Goal: Complete application form

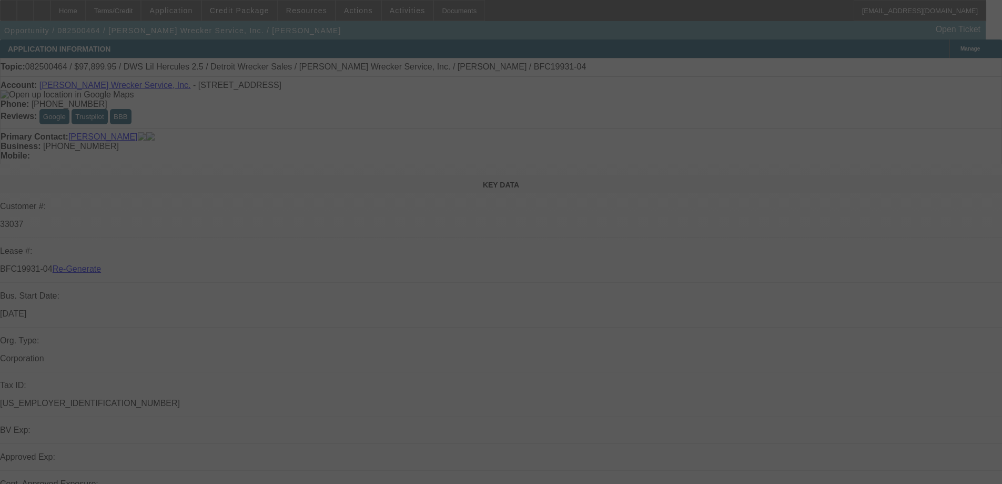
select select "3"
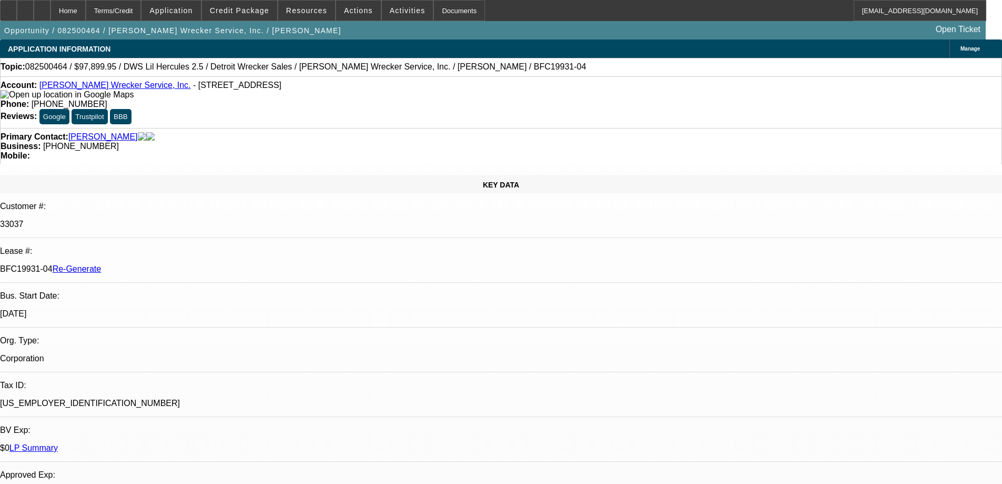
select select "0"
select select "2"
select select "0"
select select "6"
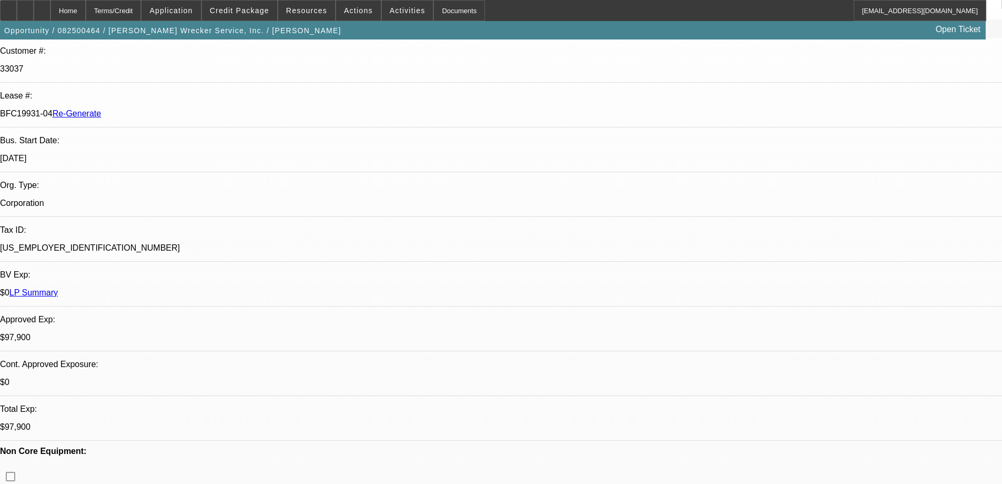
scroll to position [158, 0]
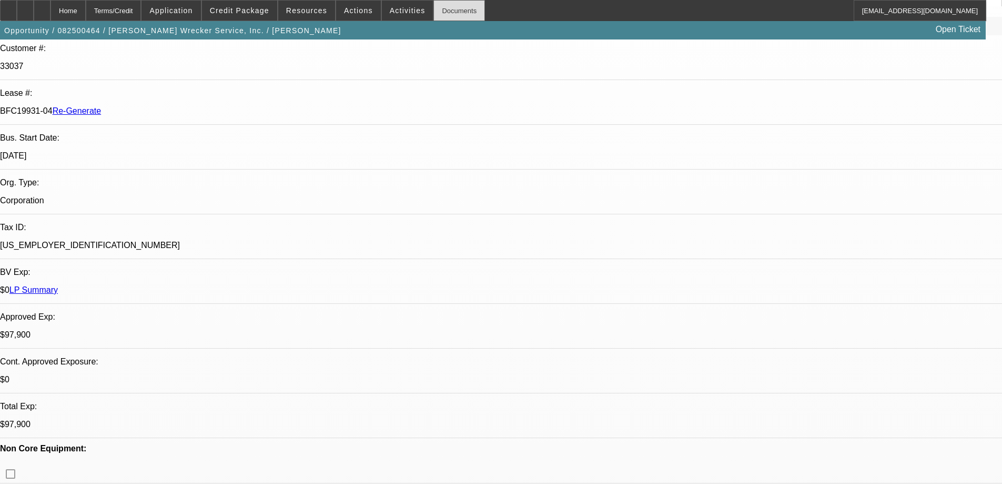
click at [436, 7] on div "Documents" at bounding box center [460, 10] width 52 height 21
click at [394, 6] on span at bounding box center [408, 10] width 52 height 25
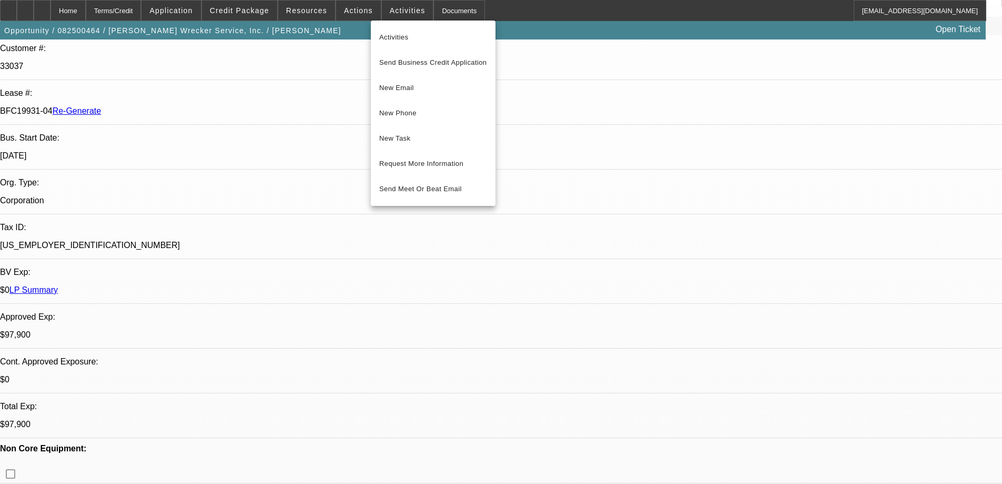
click at [409, 140] on span "New Task" at bounding box center [433, 138] width 108 height 13
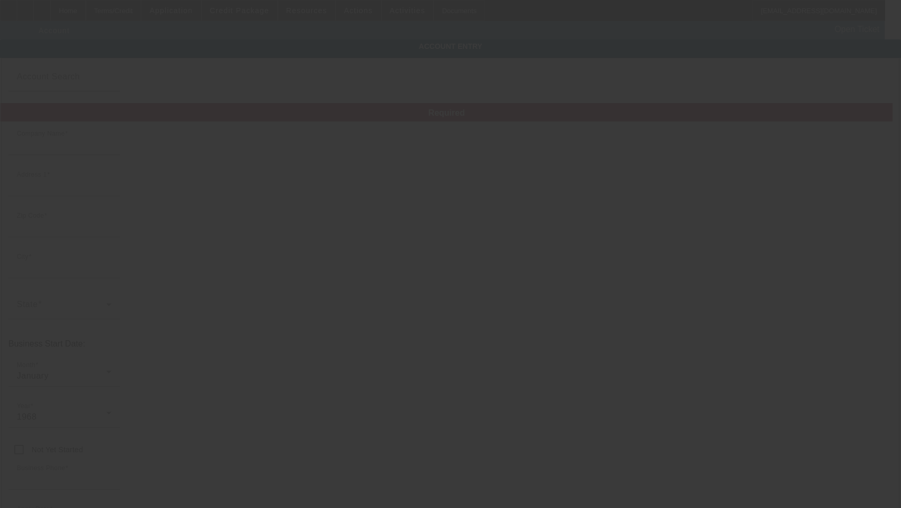
type input "[PERSON_NAME] Wrecker Service, Inc."
type input "3200 Bluff Rd"
type input "46217"
type input "Indianapolis"
type input "[PHONE_NUMBER]"
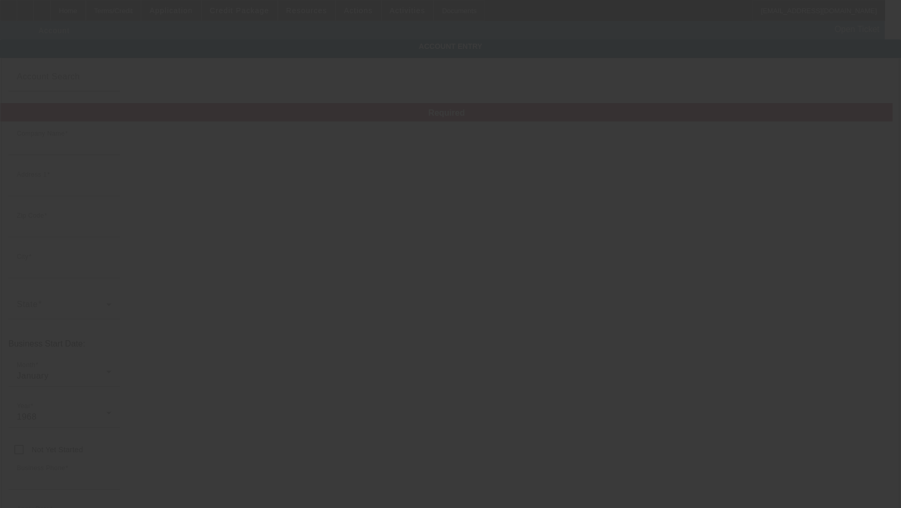
type input "gail@hixwrecker.com"
type input "Marion"
type input "[US_EMPLOYER_IDENTIFICATION_NUMBER]"
type input "https://Hixwrecker.Com"
type input "8/18/2025"
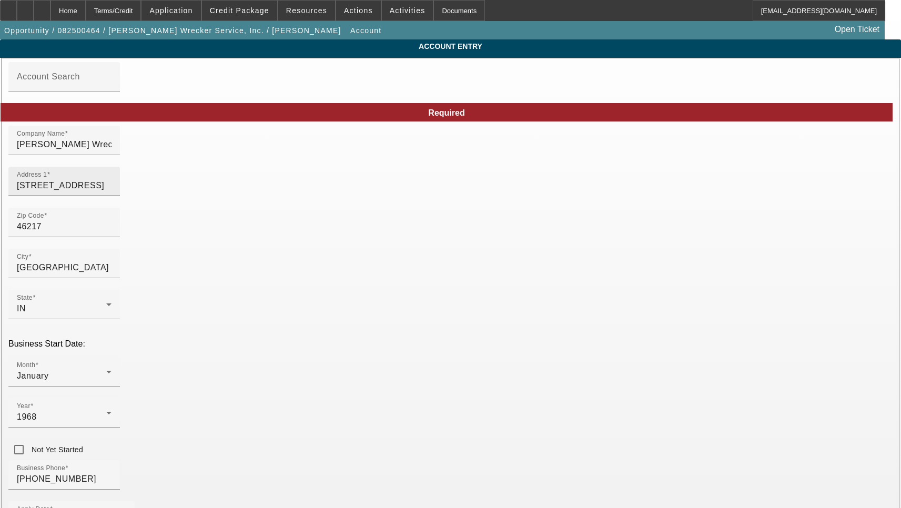
click at [112, 192] on input "[STREET_ADDRESS]" at bounding box center [64, 185] width 95 height 13
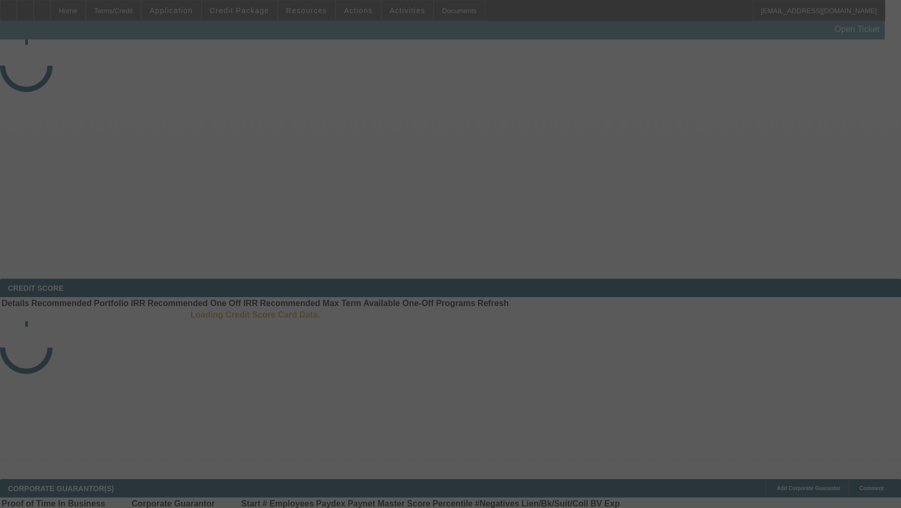
select select "3"
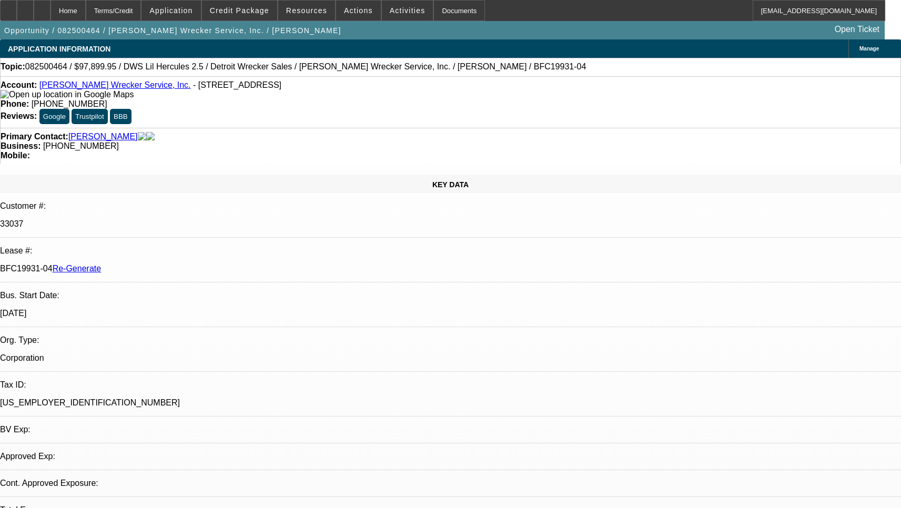
select select "0"
select select "2"
select select "0"
select select "6"
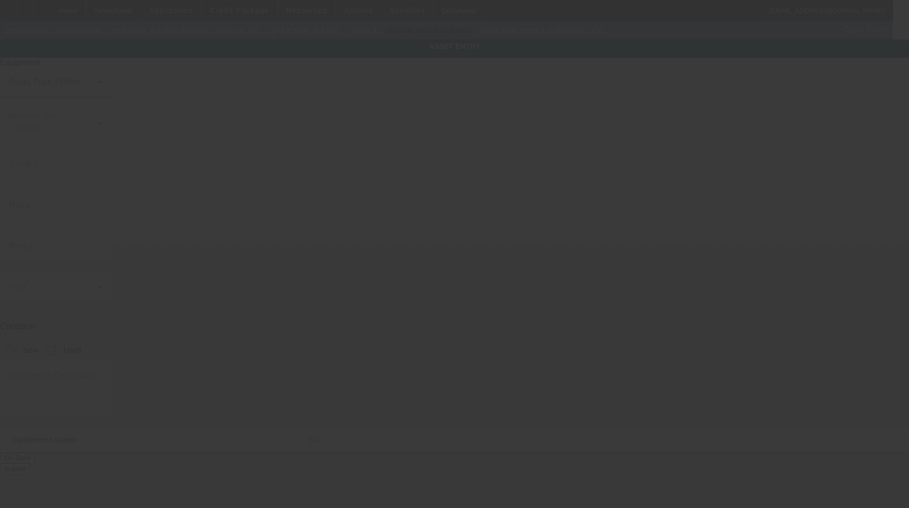
type input "DWS Lil Hercules"
type input "2.5"
radio input "true"
type textarea "x2"
type input "3200 Bluff Rd"
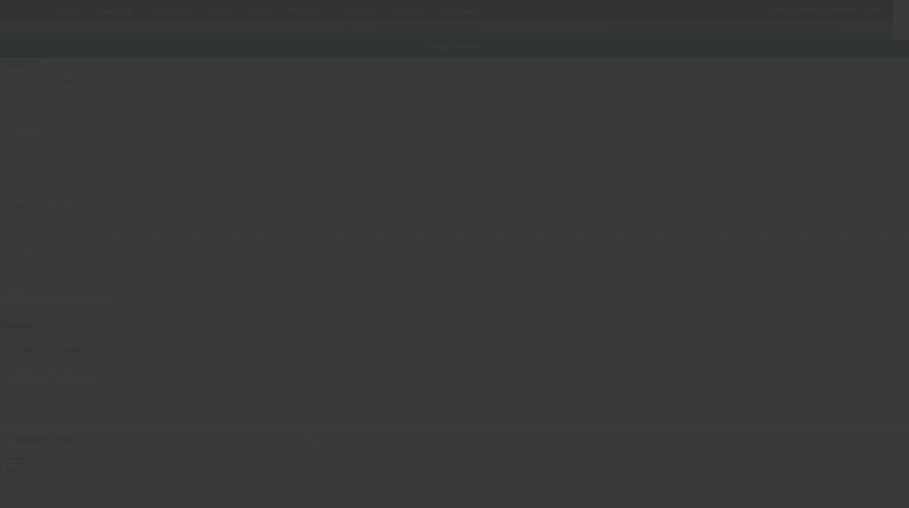
type input "Indianapolis"
type input "46217"
type input "[PERSON_NAME]"
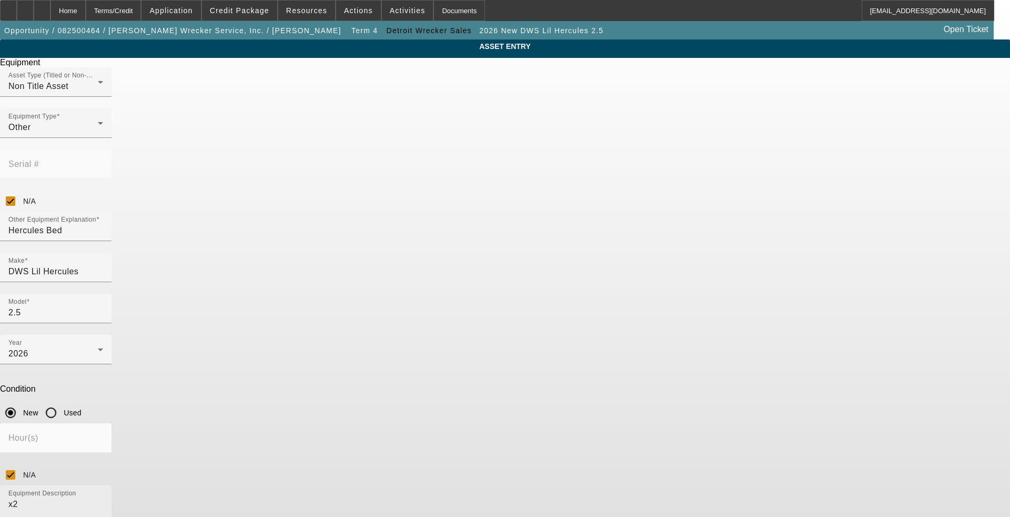
click at [103, 498] on textarea "x2" at bounding box center [55, 517] width 95 height 38
type textarea "Wheel Lift Includes all options, attachments and accessories"
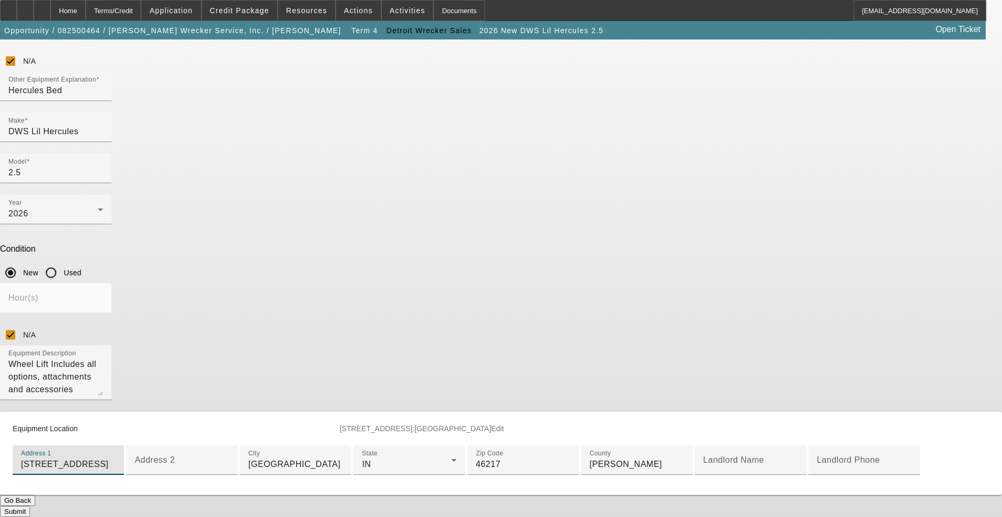
scroll to position [325, 0]
click at [30, 506] on button "Submit" at bounding box center [15, 511] width 30 height 11
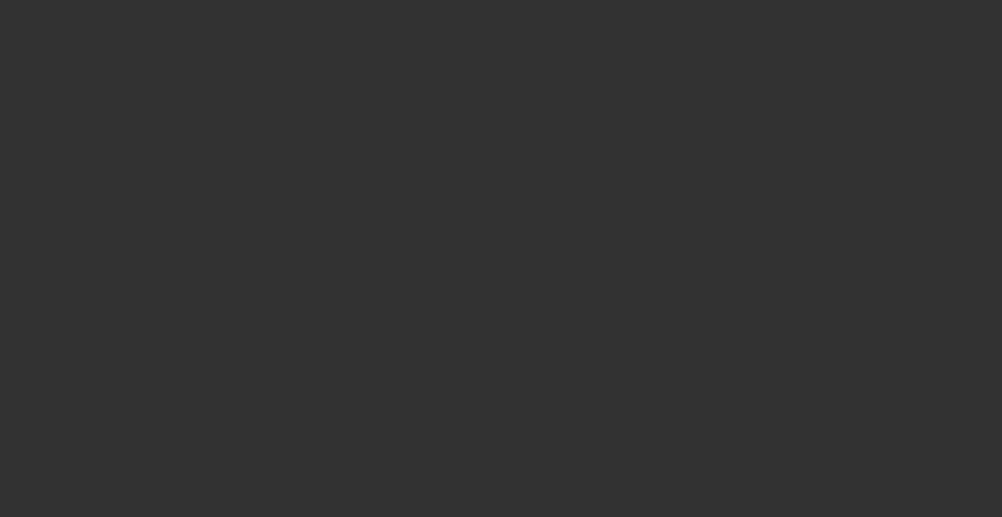
select select "3"
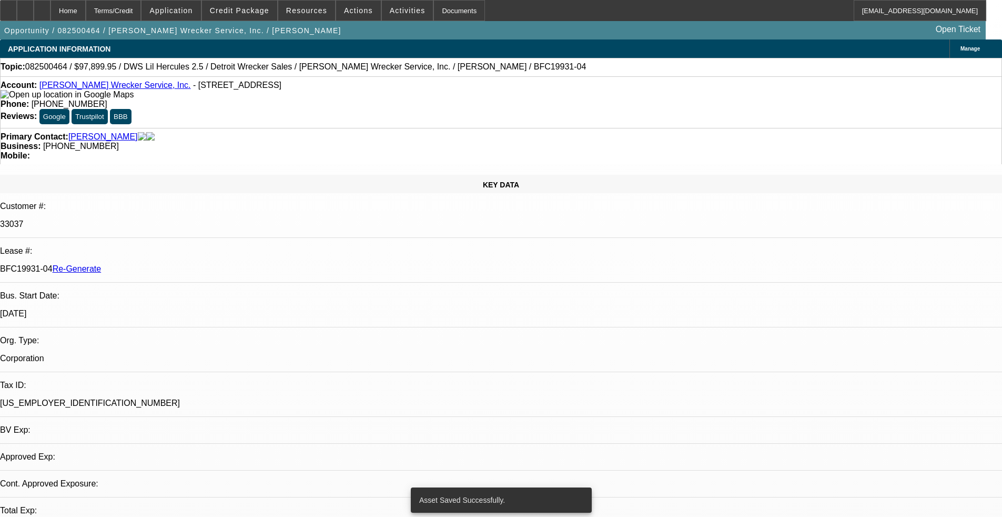
select select "0"
select select "2"
select select "0"
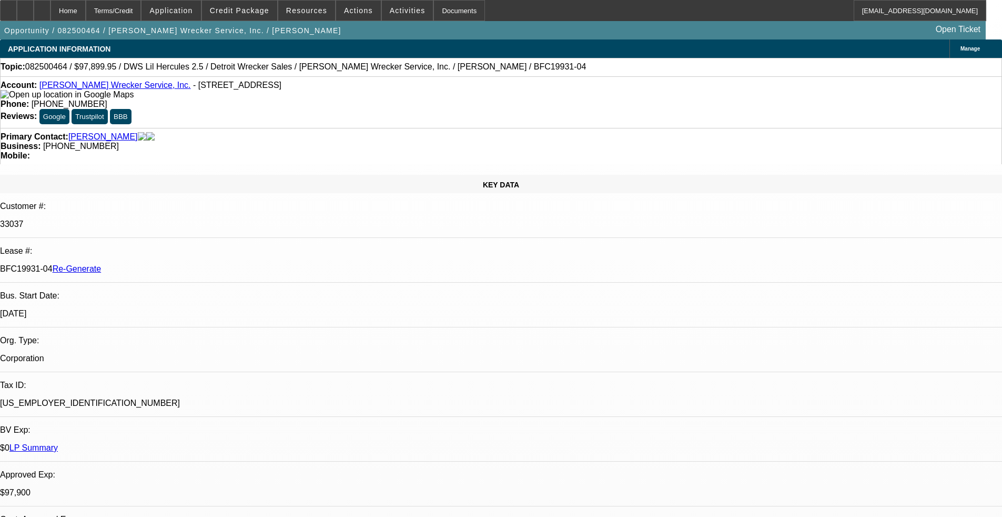
select select "6"
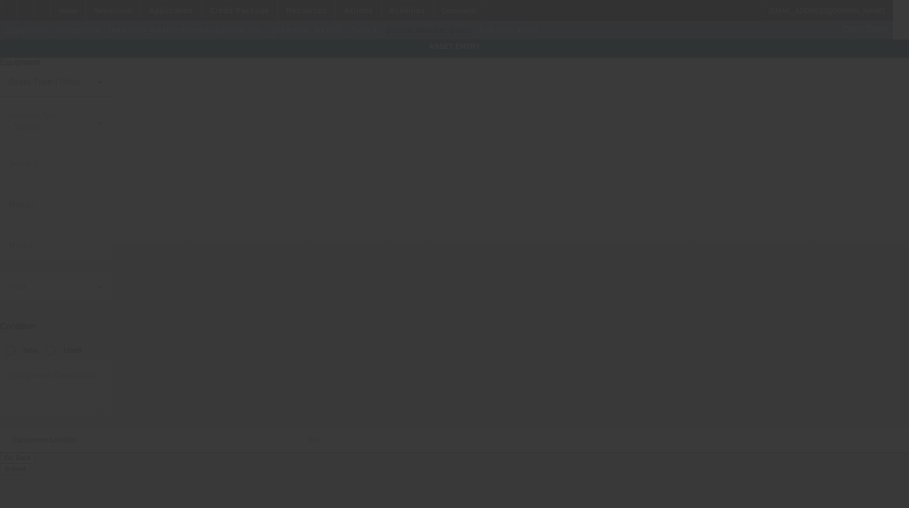
type input "[STREET_ADDRESS]"
type input "[GEOGRAPHIC_DATA]"
type input "46217"
type input "[PERSON_NAME]"
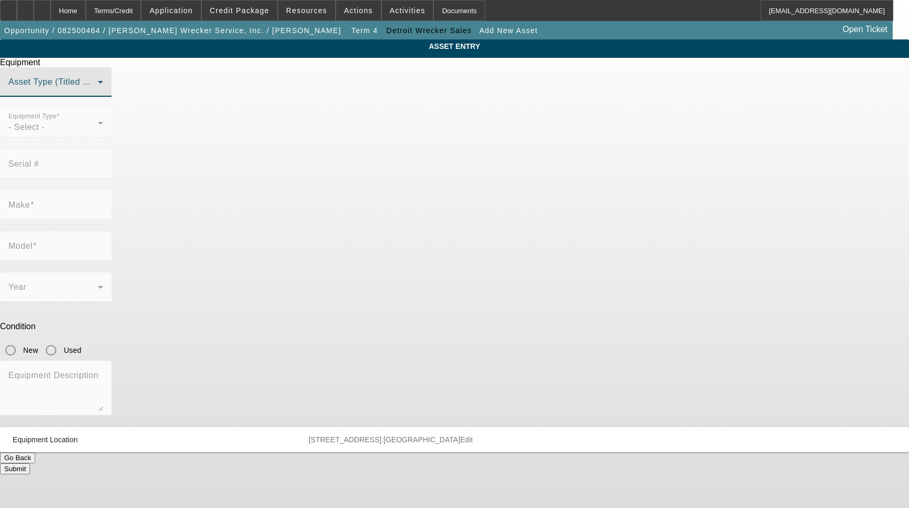
click at [98, 93] on span at bounding box center [52, 86] width 89 height 13
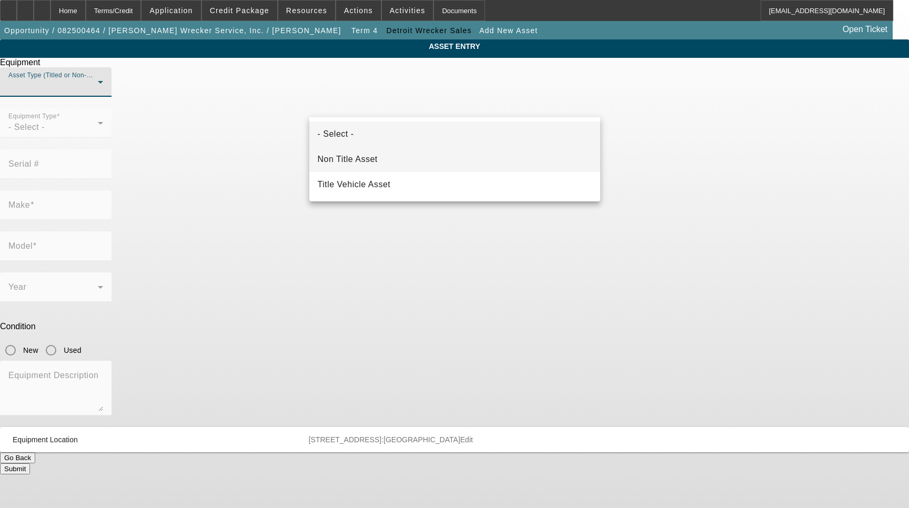
click at [375, 154] on span "Non Title Asset" at bounding box center [348, 159] width 60 height 13
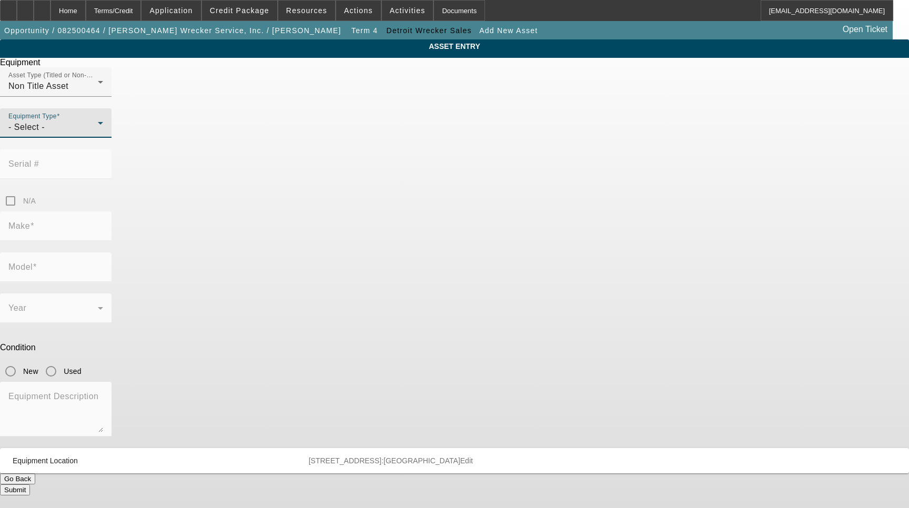
click at [98, 134] on div "- Select -" at bounding box center [52, 127] width 89 height 13
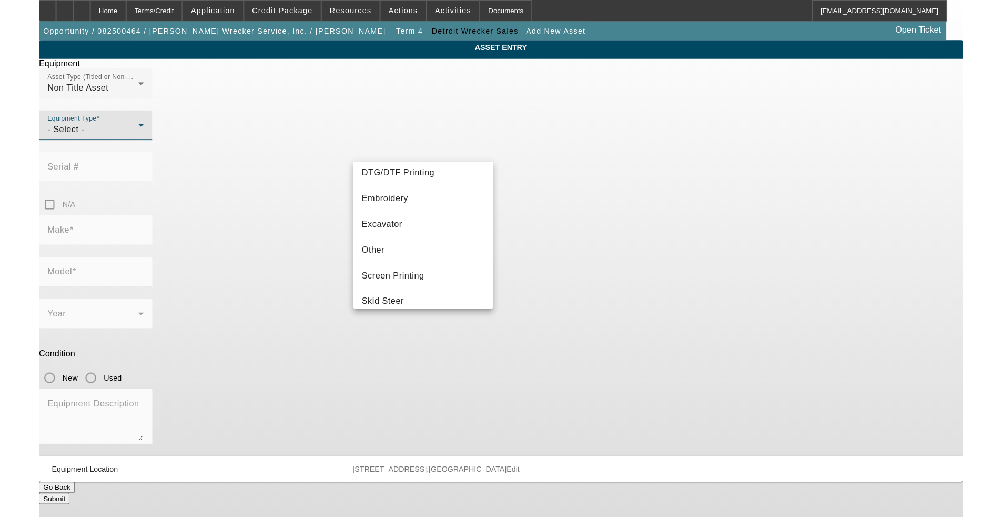
scroll to position [158, 0]
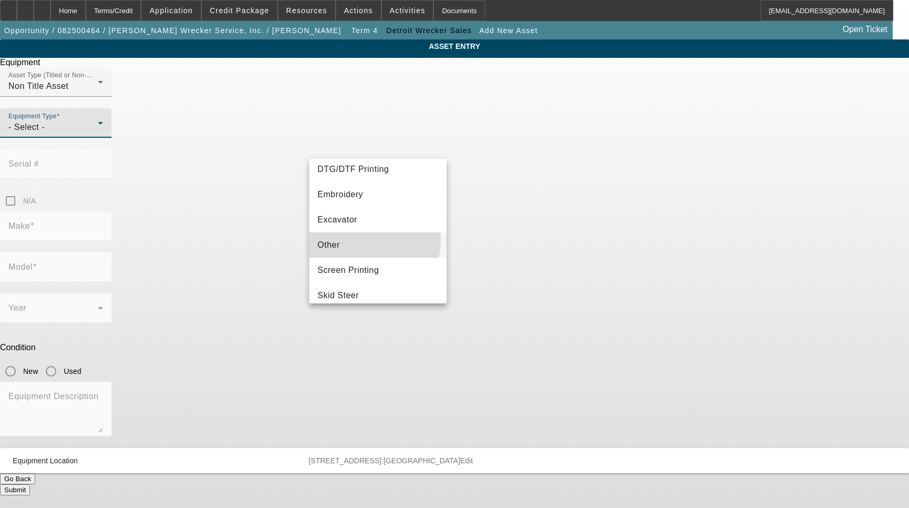
click at [364, 240] on mat-option "Other" at bounding box center [378, 245] width 138 height 25
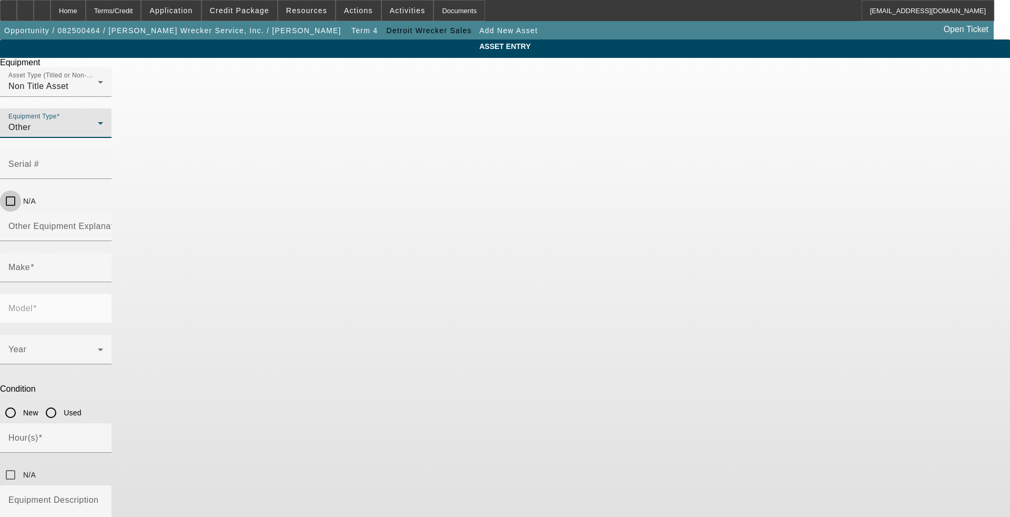
click at [21, 190] on input "N/A" at bounding box center [10, 200] width 21 height 21
checkbox input "true"
click at [103, 265] on input "Make" at bounding box center [55, 271] width 95 height 13
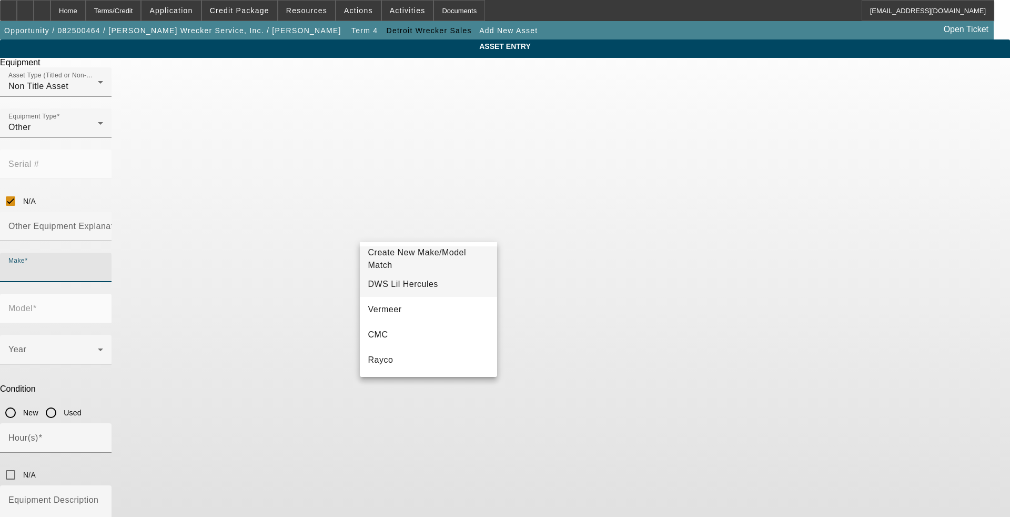
click at [387, 284] on span "DWS Lil Hercules" at bounding box center [403, 283] width 70 height 9
type input "DWS Lil Hercules"
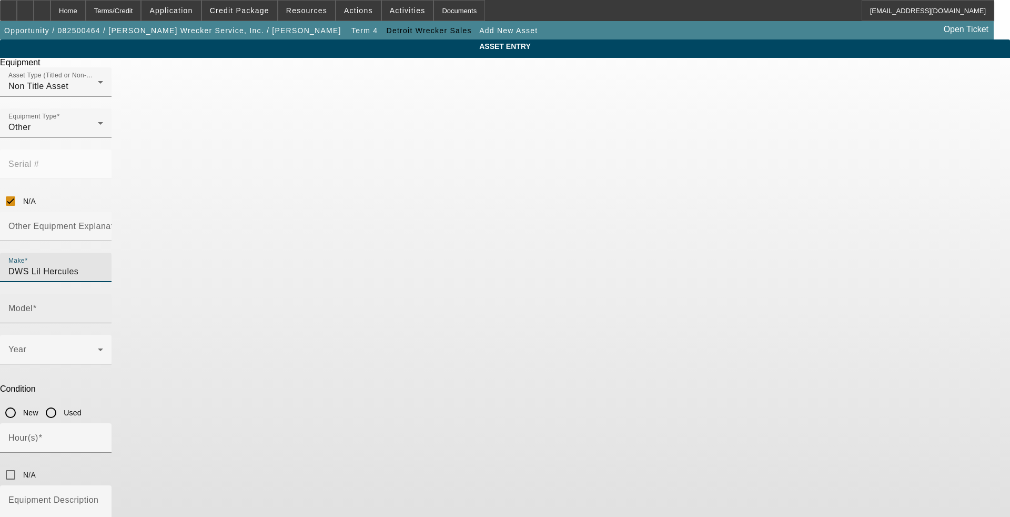
click at [103, 294] on div "Model" at bounding box center [55, 308] width 95 height 29
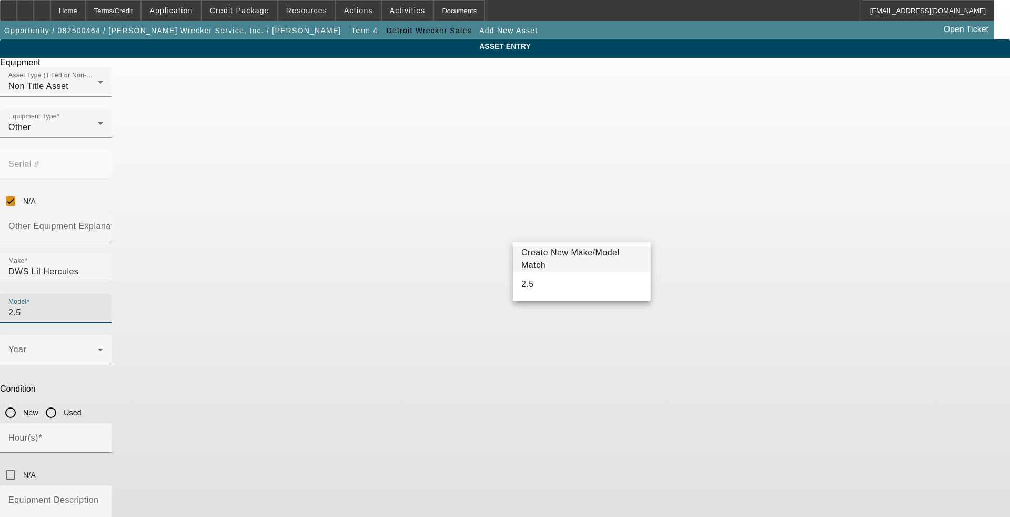
type input "2.5"
click at [595, 279] on mat-option "2.5" at bounding box center [582, 284] width 138 height 25
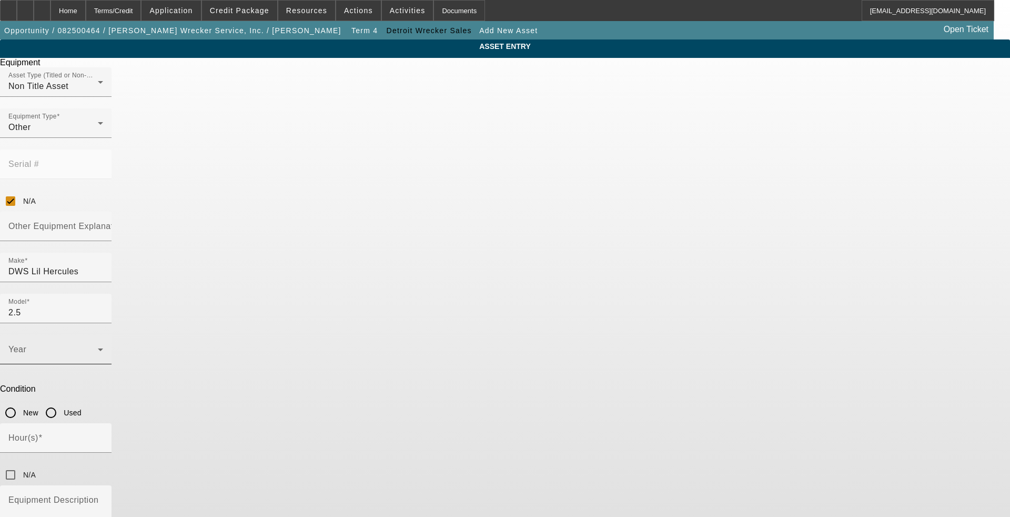
click at [103, 335] on div "Year" at bounding box center [55, 349] width 95 height 29
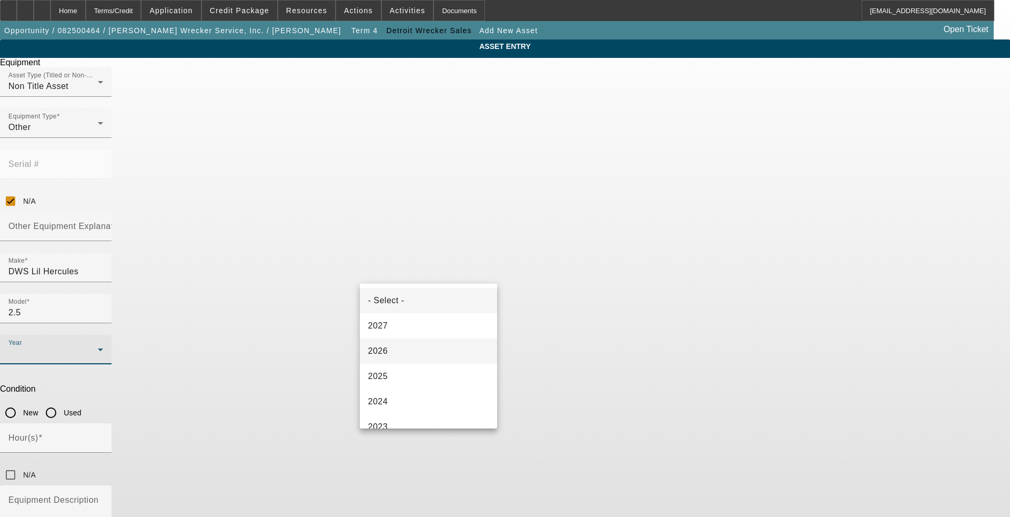
click at [433, 346] on mat-option "2026" at bounding box center [429, 350] width 138 height 25
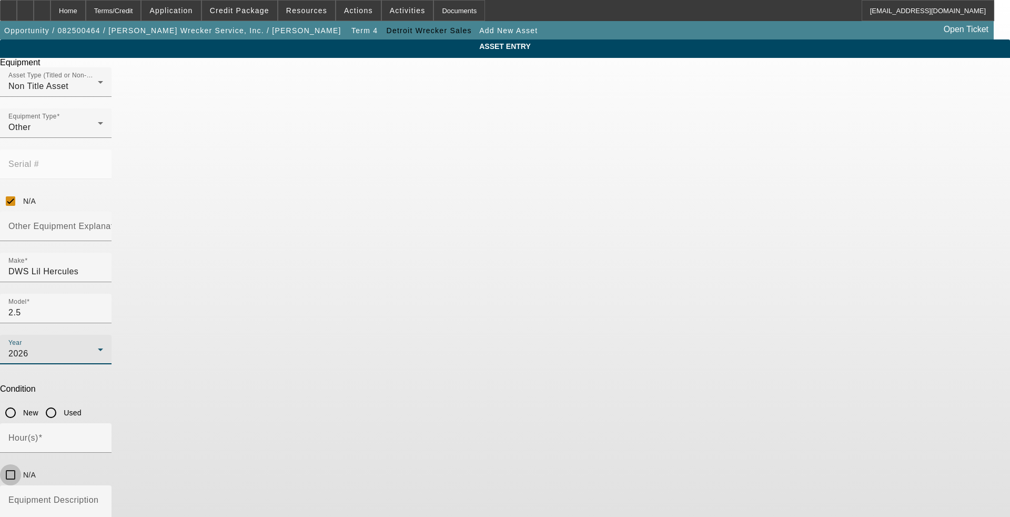
click at [21, 464] on input "N/A" at bounding box center [10, 474] width 21 height 21
checkbox input "true"
click at [103, 498] on textarea "Equipment Description" at bounding box center [55, 517] width 95 height 38
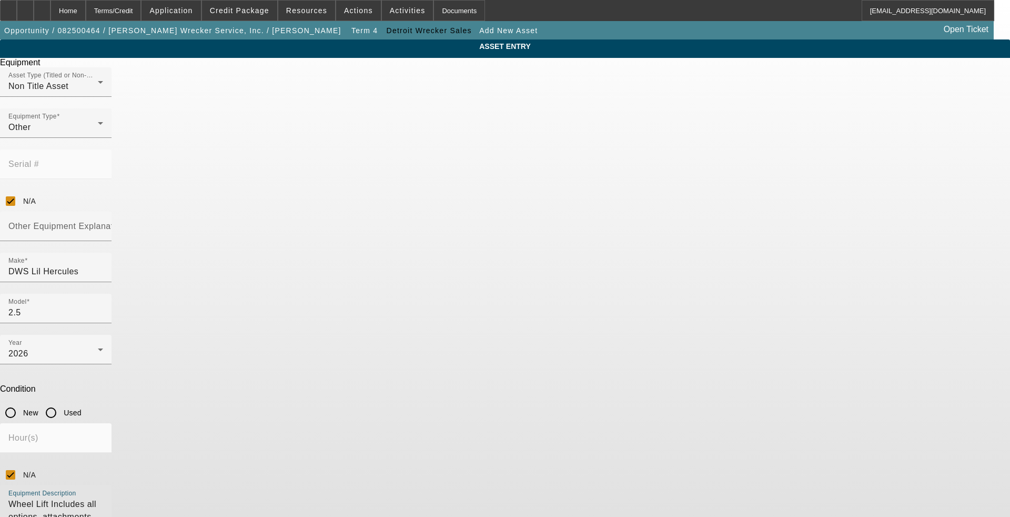
type textarea "Wheel Lift Includes all options, attachments and accessories"
click at [103, 224] on input "Other Equipment Explanation" at bounding box center [55, 230] width 95 height 13
type input "wheel lift"
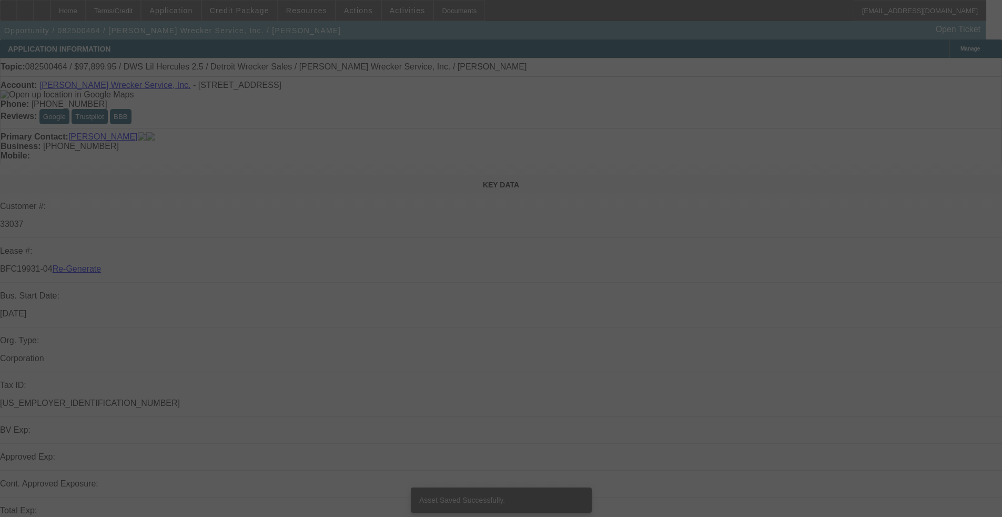
select select "3"
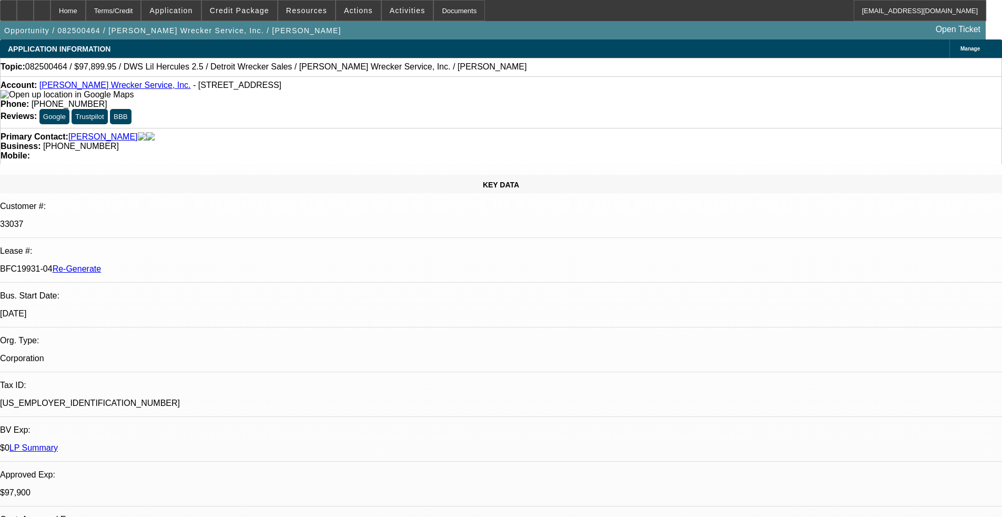
select select "0"
select select "2"
select select "0"
select select "6"
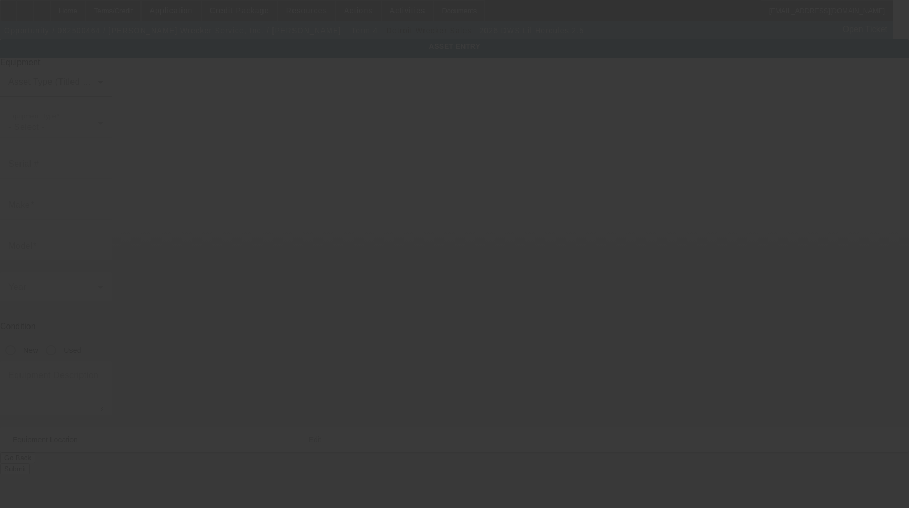
type input "DWS Lil Hercules"
type input "2.5"
type textarea "Wheel Lift Includes all options, attachments and accessories"
type input "[STREET_ADDRESS]"
type input "[GEOGRAPHIC_DATA]"
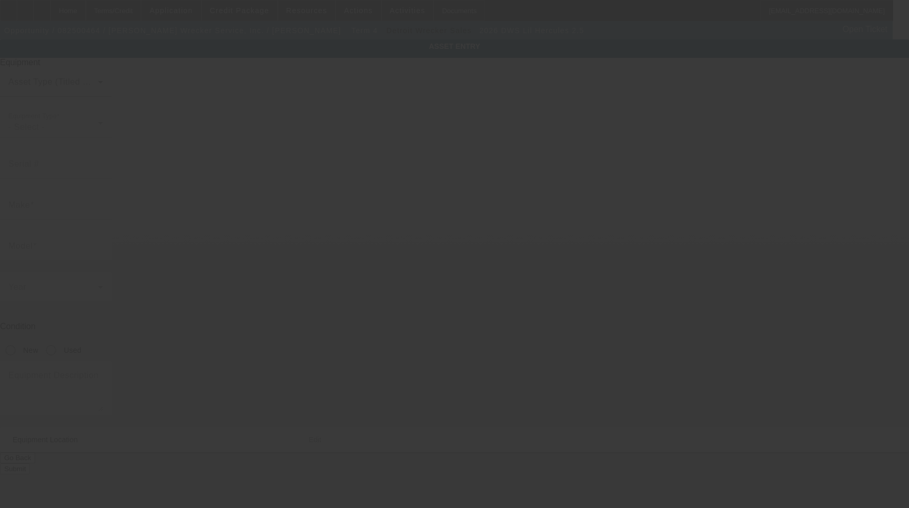
type input "46217"
type input "[PERSON_NAME]"
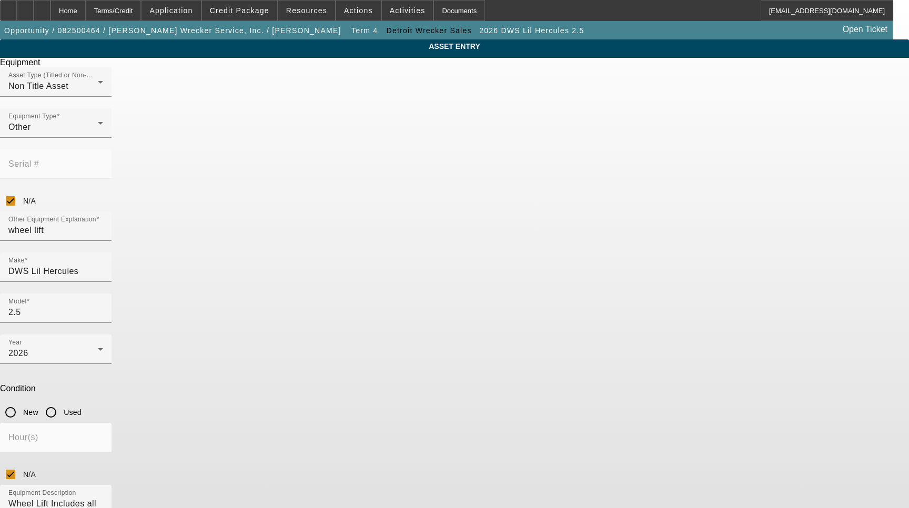
click at [21, 402] on input "New" at bounding box center [10, 412] width 21 height 21
radio input "true"
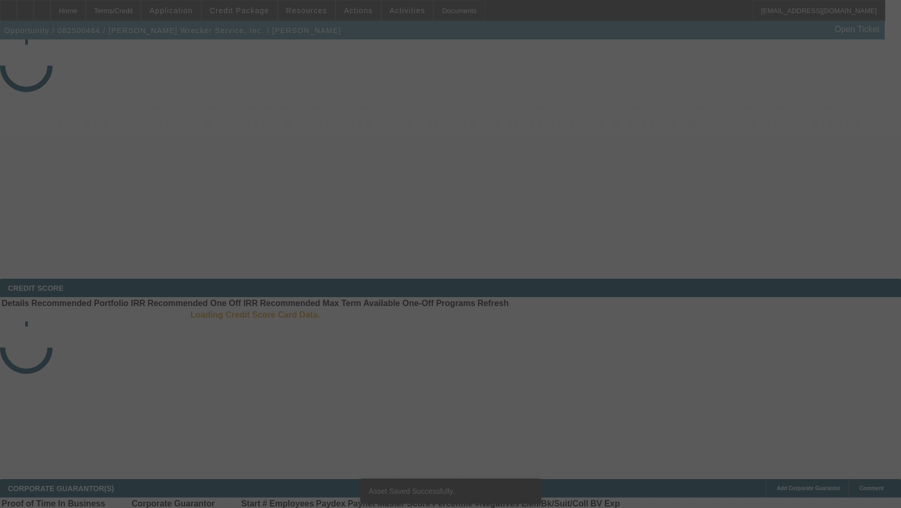
select select "3"
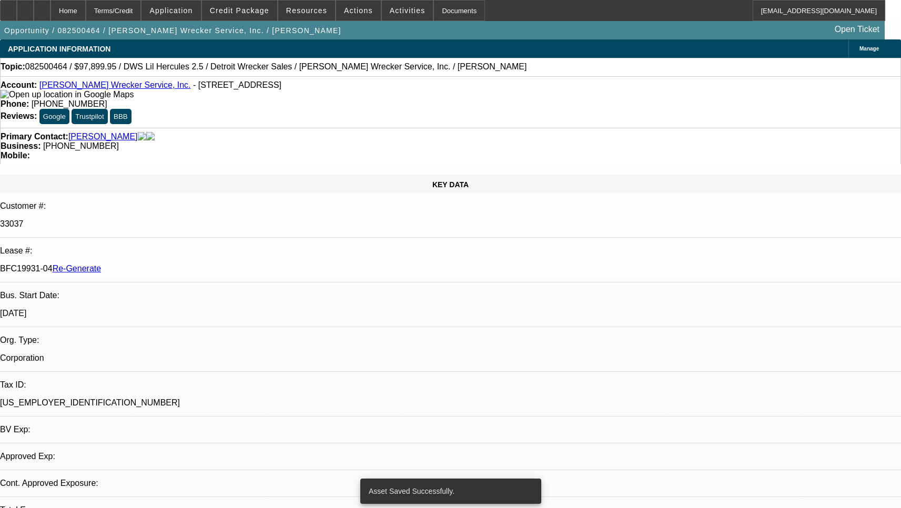
select select "0"
select select "2"
select select "0"
select select "6"
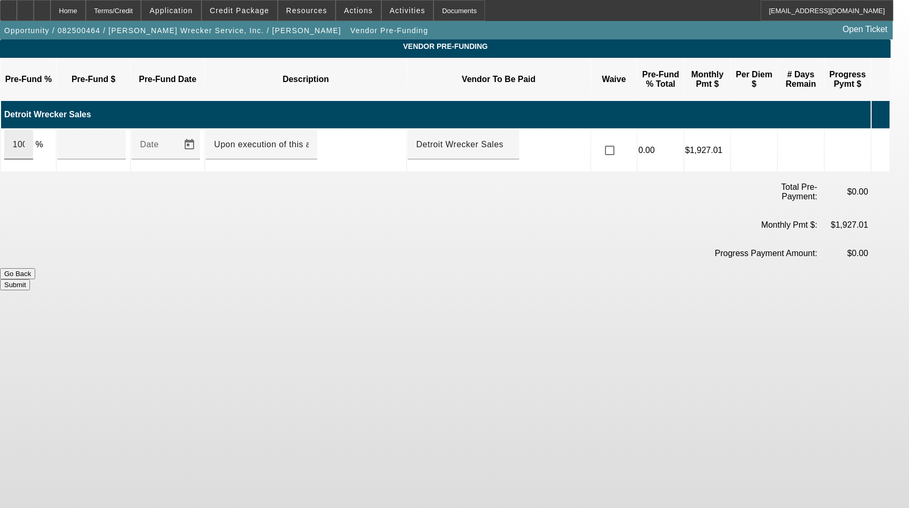
click at [33, 130] on div "100" at bounding box center [18, 144] width 29 height 29
type input "$97,899.95"
click at [30, 279] on button "Submit" at bounding box center [15, 284] width 30 height 11
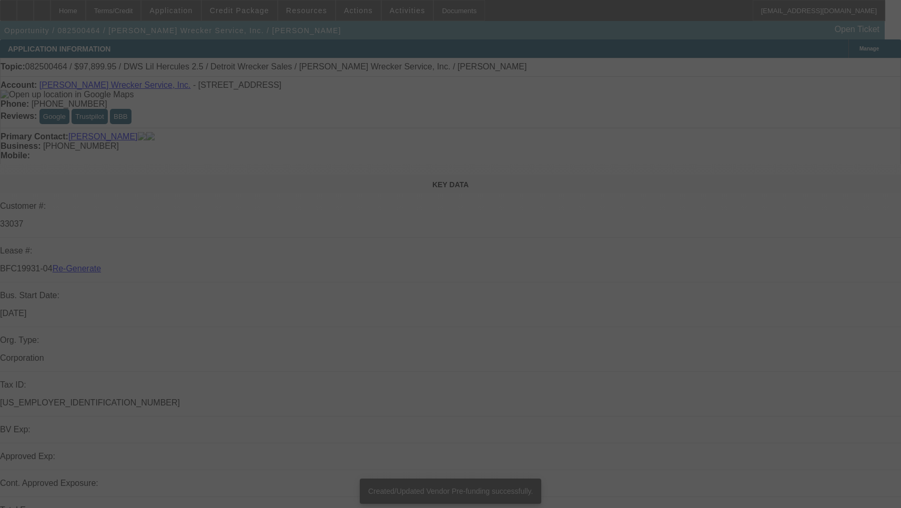
select select "3"
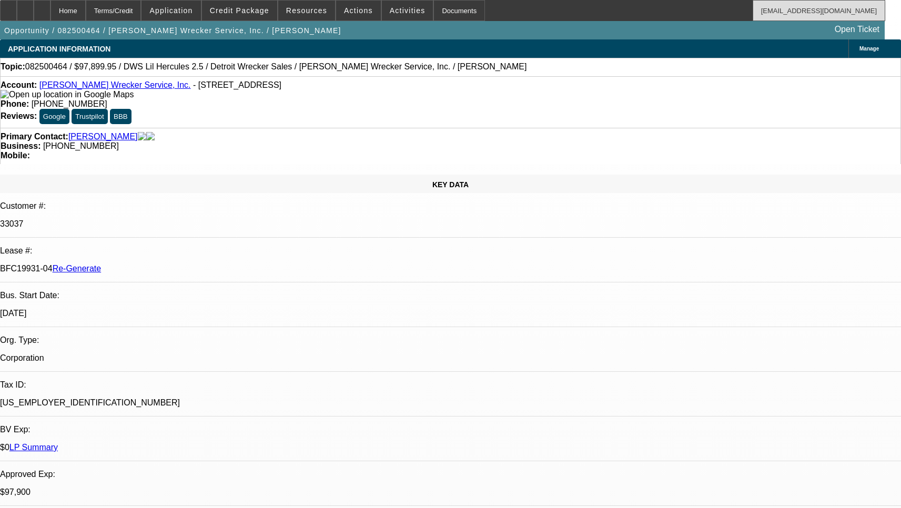
select select "0"
select select "2"
select select "0"
select select "6"
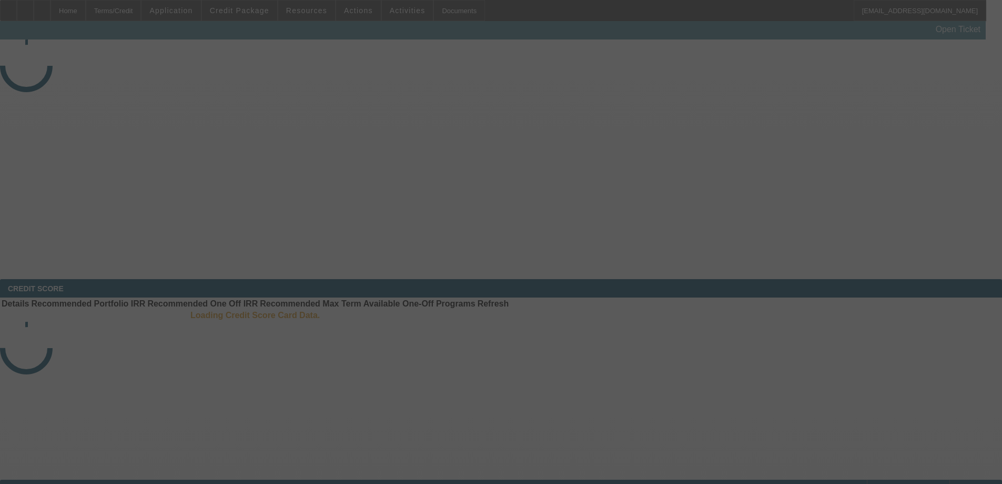
select select "3"
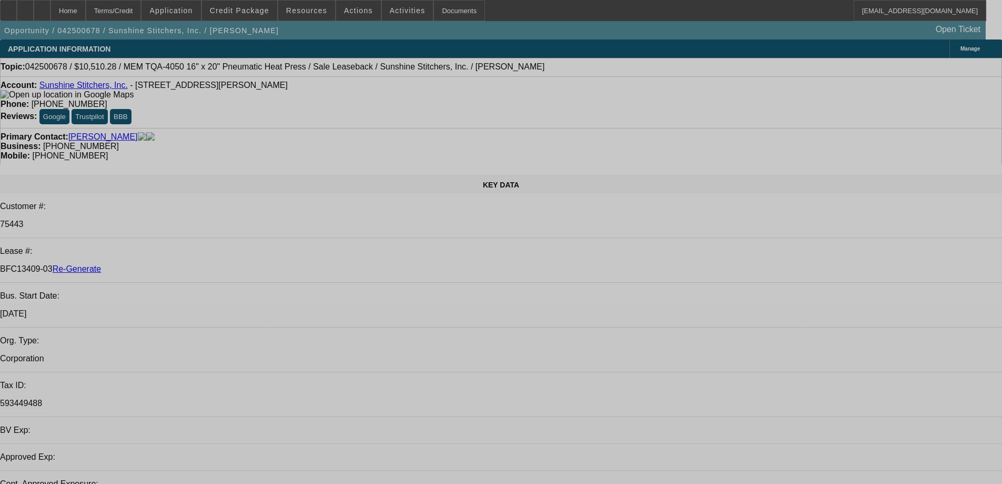
select select "0"
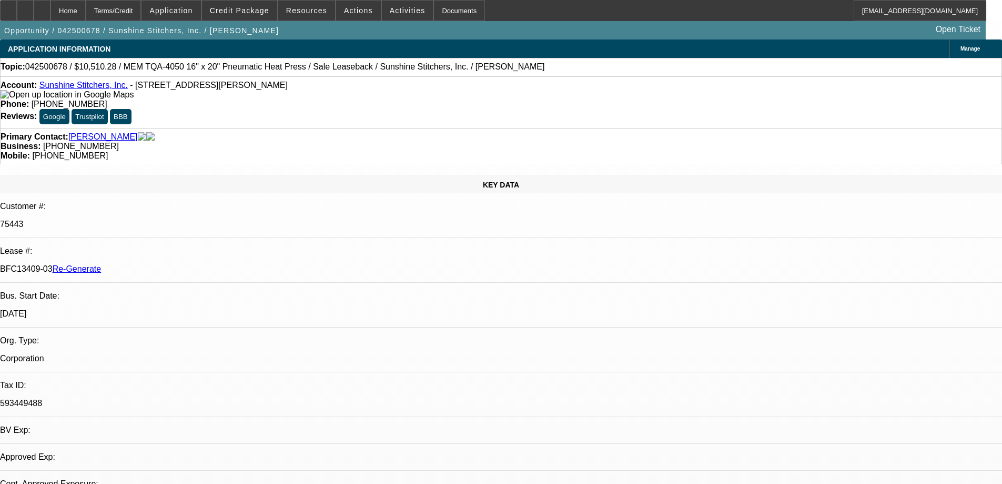
select select "0"
select select "6"
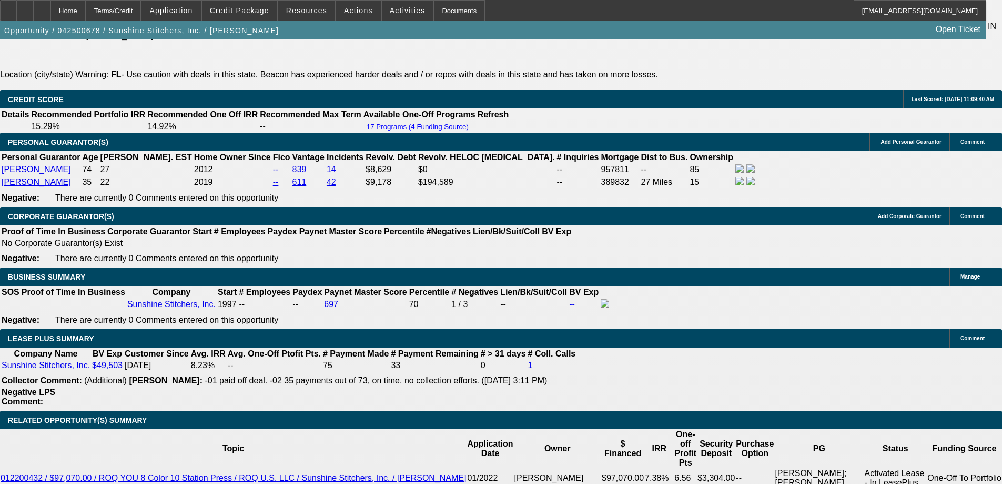
scroll to position [1842, 0]
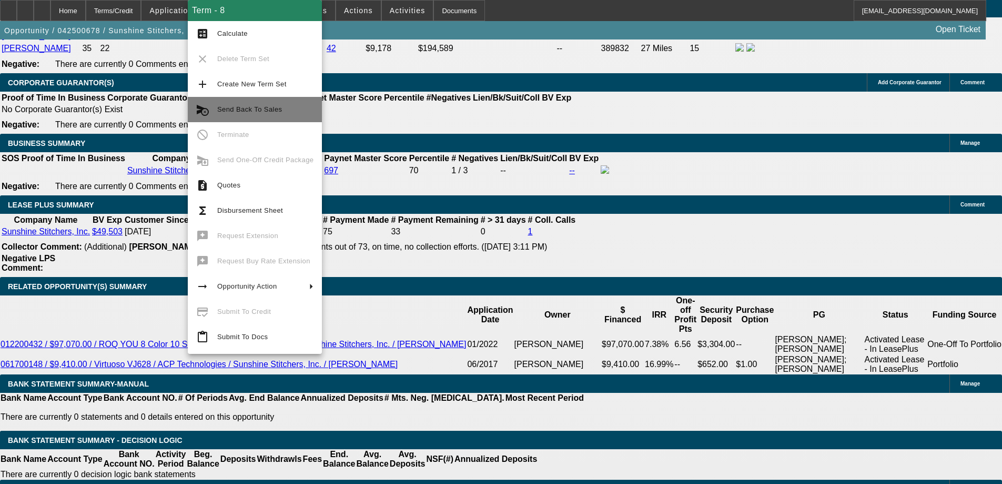
click at [230, 112] on span "Send Back To Sales" at bounding box center [249, 109] width 65 height 8
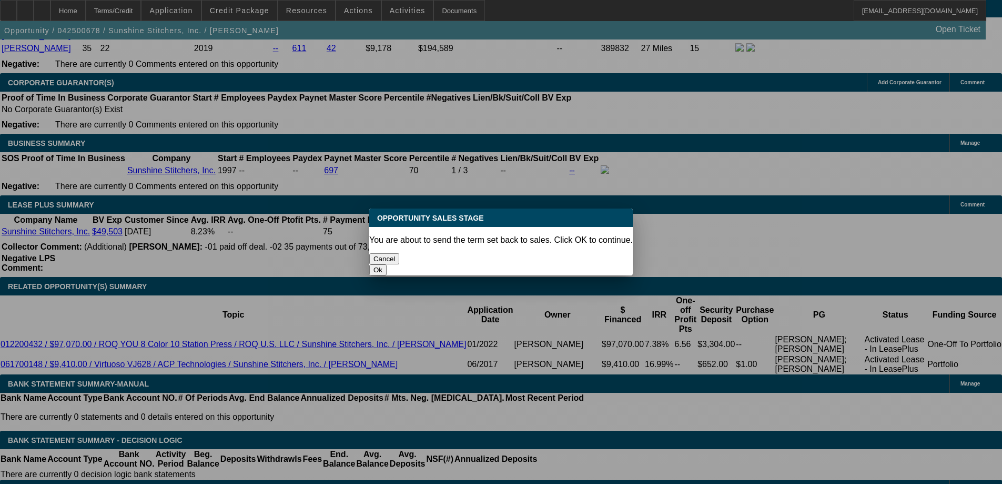
scroll to position [0, 0]
click at [387, 264] on button "Ok" at bounding box center [377, 269] width 17 height 11
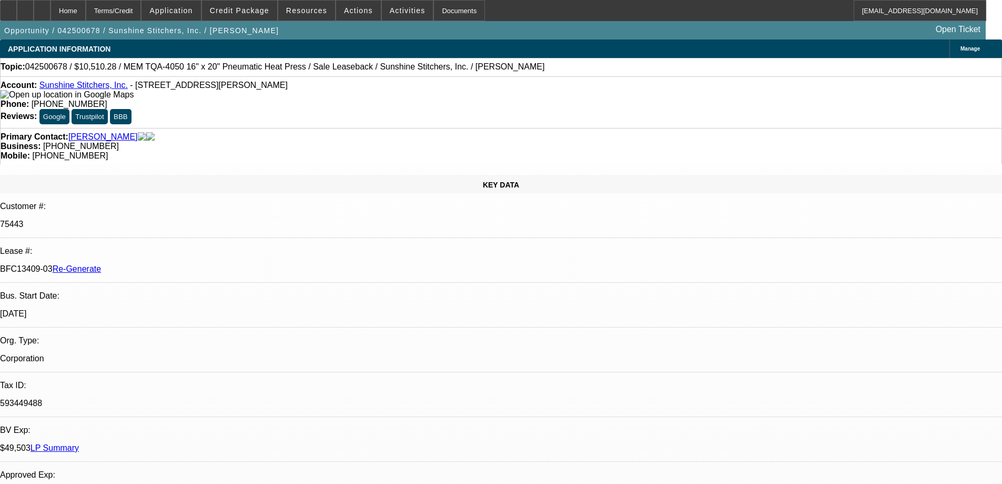
type textarea "customer cancelled"
